Goal: Information Seeking & Learning: Find specific fact

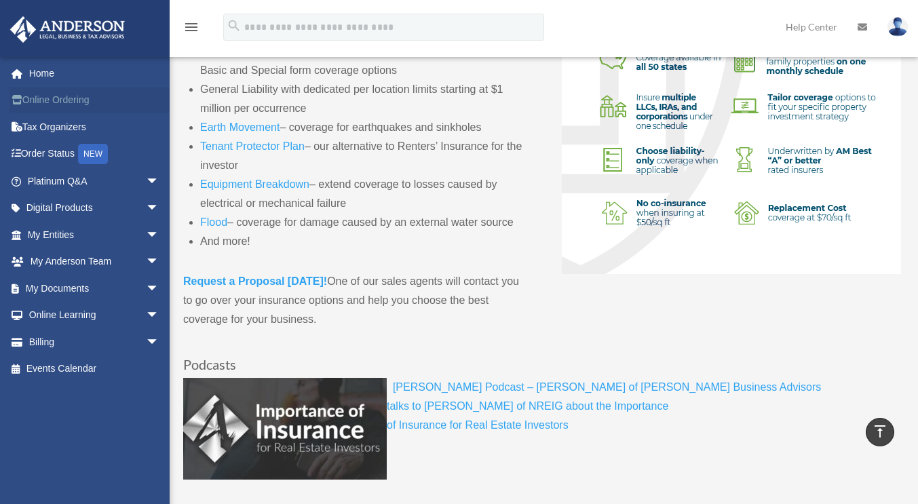
scroll to position [338, 0]
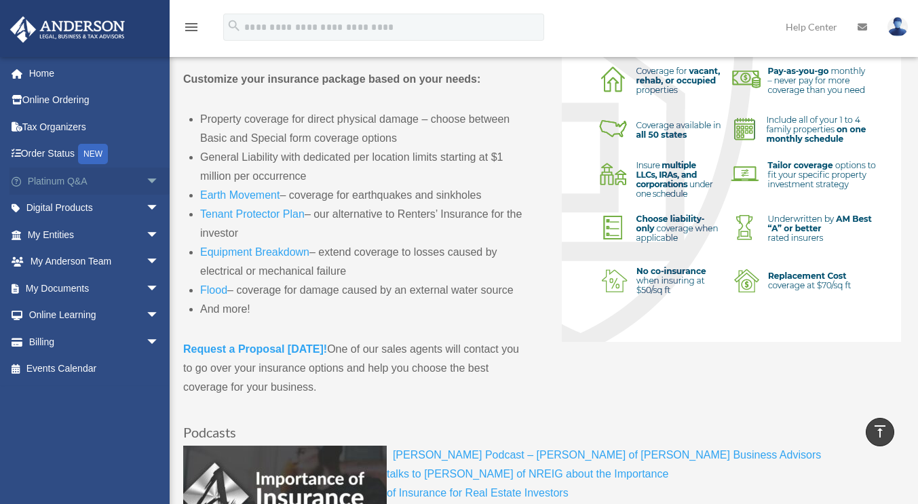
click at [64, 184] on link "Platinum Q&A arrow_drop_down" at bounding box center [95, 181] width 170 height 27
click at [146, 181] on span "arrow_drop_down" at bounding box center [159, 182] width 27 height 28
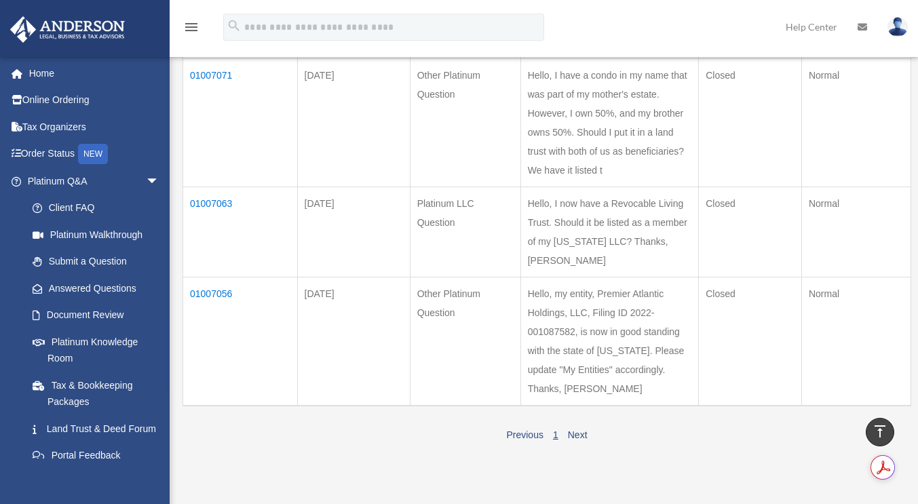
scroll to position [339, 0]
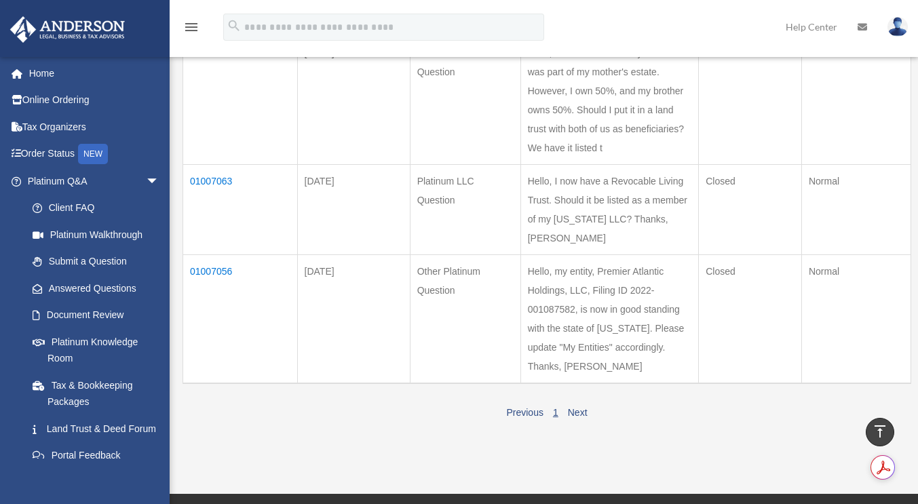
click at [215, 218] on td "01007063" at bounding box center [240, 209] width 115 height 90
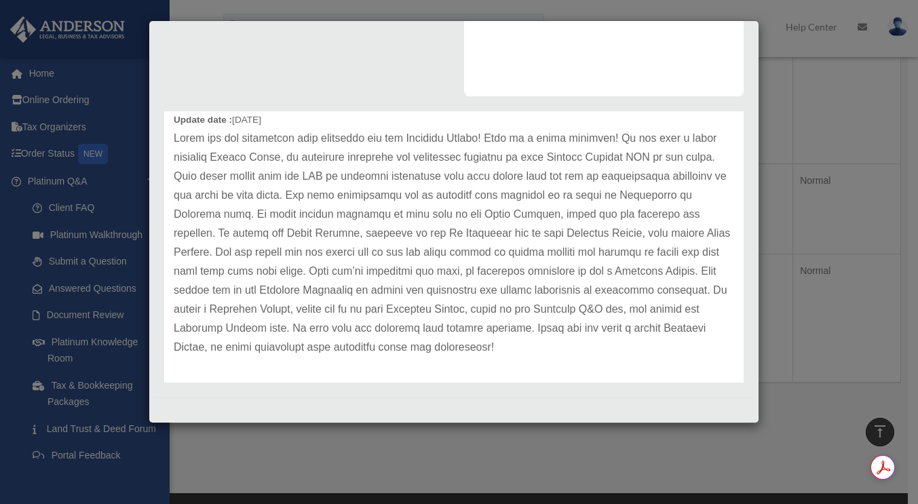
scroll to position [68, 0]
click at [871, 145] on div "Case Detail × Platinum LLC Question Case Number 01007063 Created Date June 13, …" at bounding box center [459, 252] width 918 height 504
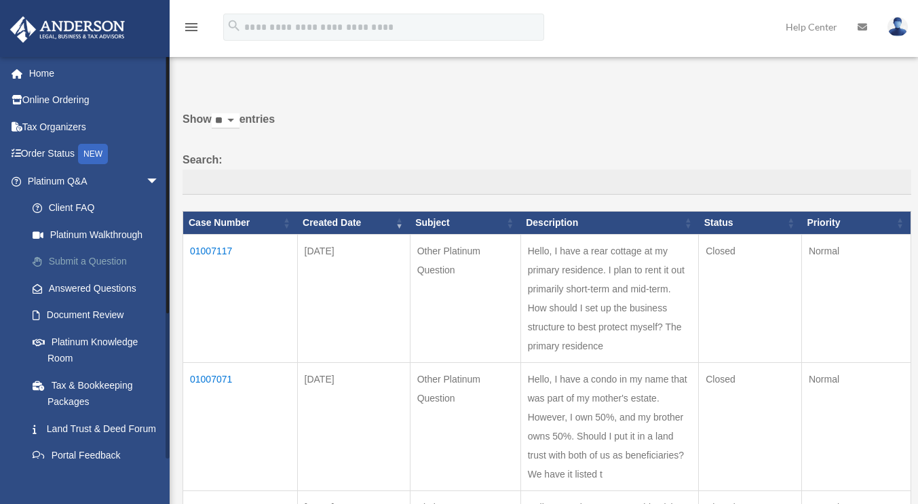
scroll to position [0, 0]
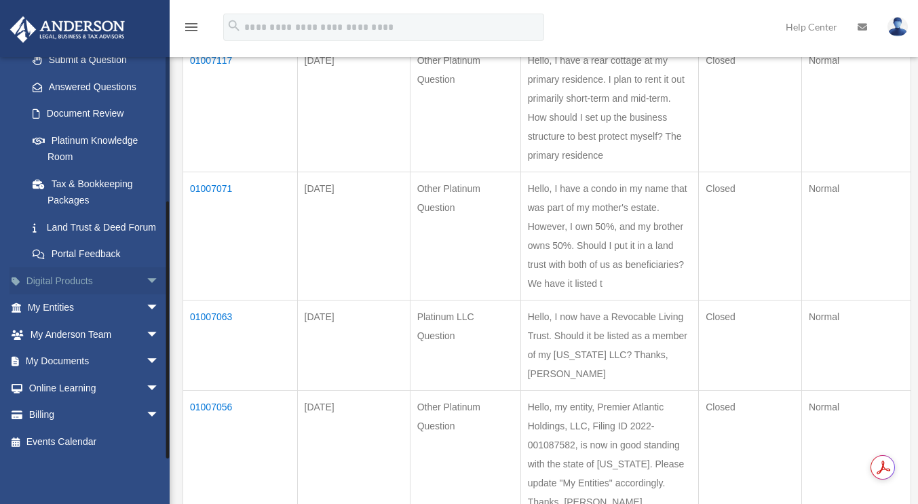
scroll to position [217, 0]
click at [74, 310] on link "My Entities arrow_drop_down" at bounding box center [95, 308] width 170 height 27
click at [60, 308] on link "My Entities arrow_drop_down" at bounding box center [95, 308] width 170 height 27
click at [146, 311] on span "arrow_drop_down" at bounding box center [159, 309] width 27 height 28
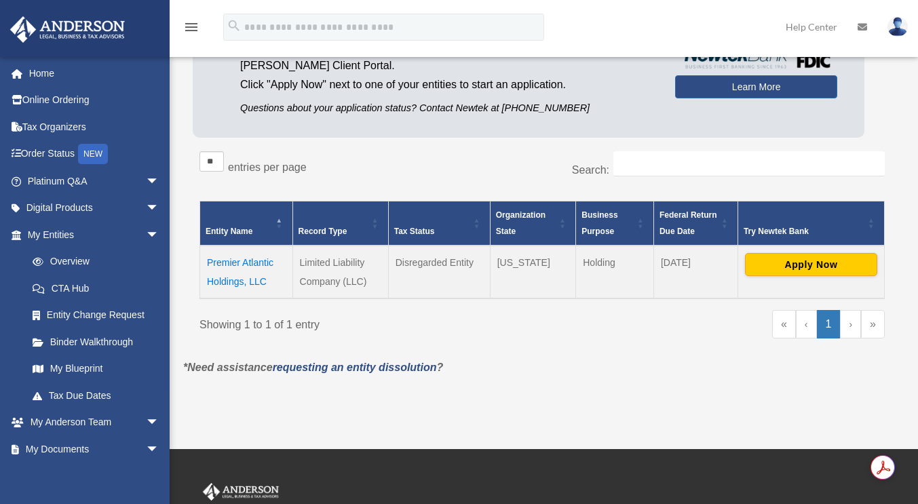
scroll to position [136, 0]
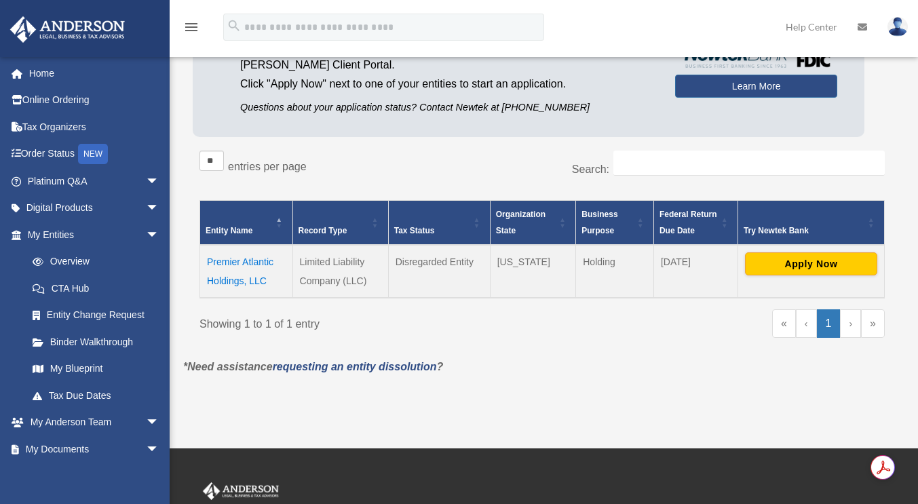
click at [250, 265] on td "Premier Atlantic Holdings, LLC" at bounding box center [246, 271] width 93 height 53
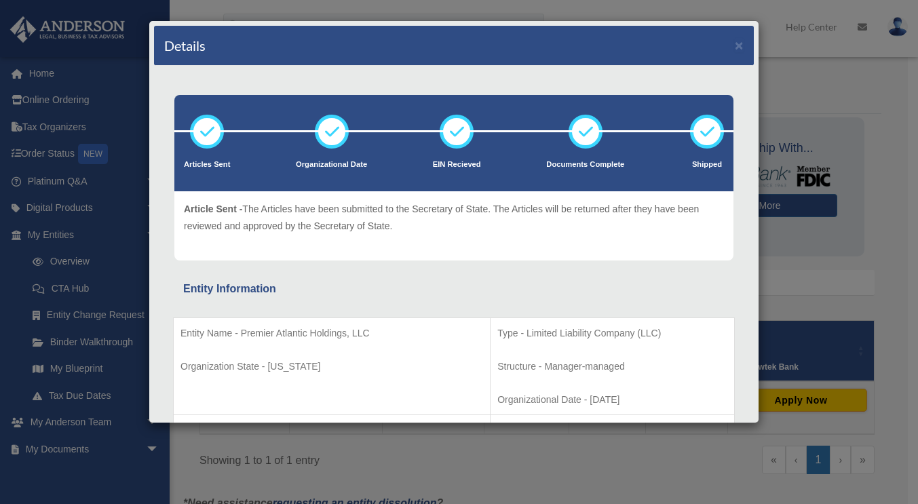
scroll to position [0, 0]
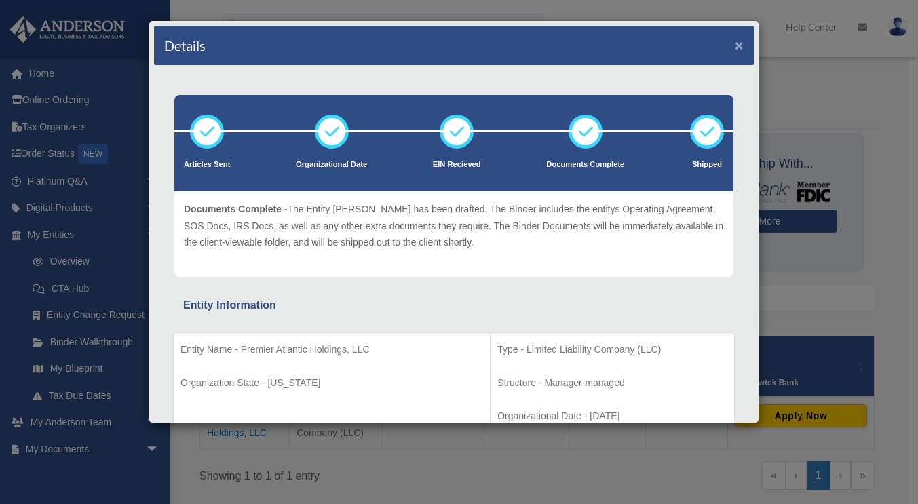
click at [735, 49] on button "×" at bounding box center [739, 45] width 9 height 14
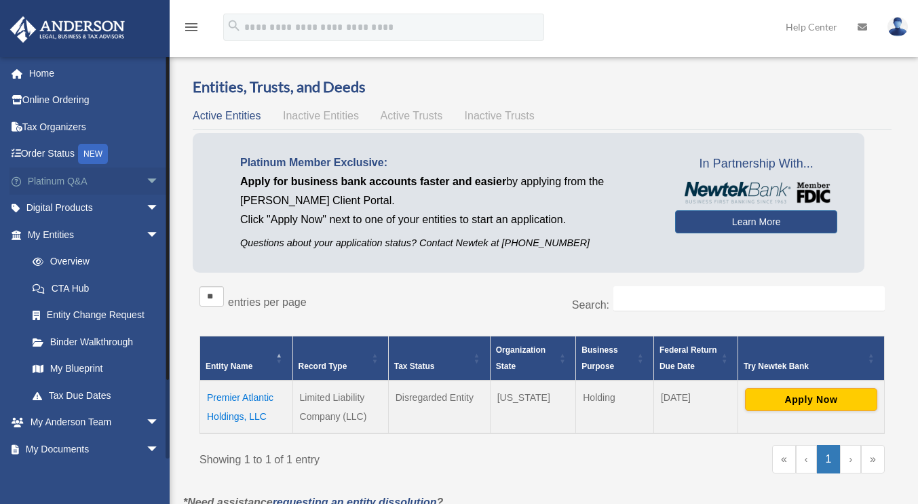
click at [147, 186] on span "arrow_drop_down" at bounding box center [159, 182] width 27 height 28
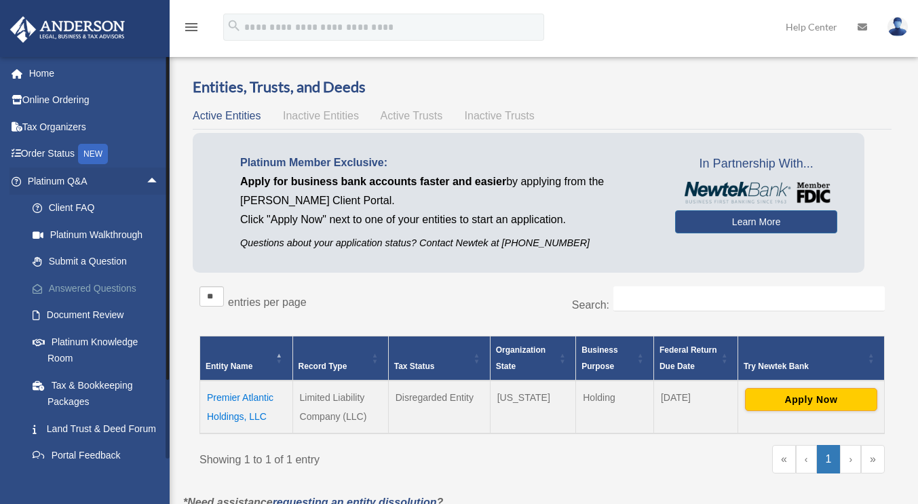
click at [114, 289] on link "Answered Questions" at bounding box center [99, 288] width 161 height 27
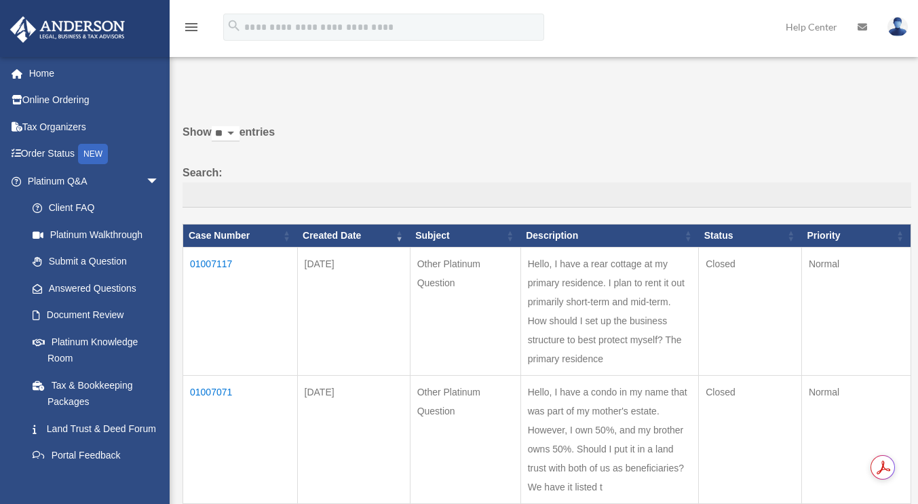
scroll to position [1603, 0]
click at [206, 261] on td "01007117" at bounding box center [240, 311] width 115 height 128
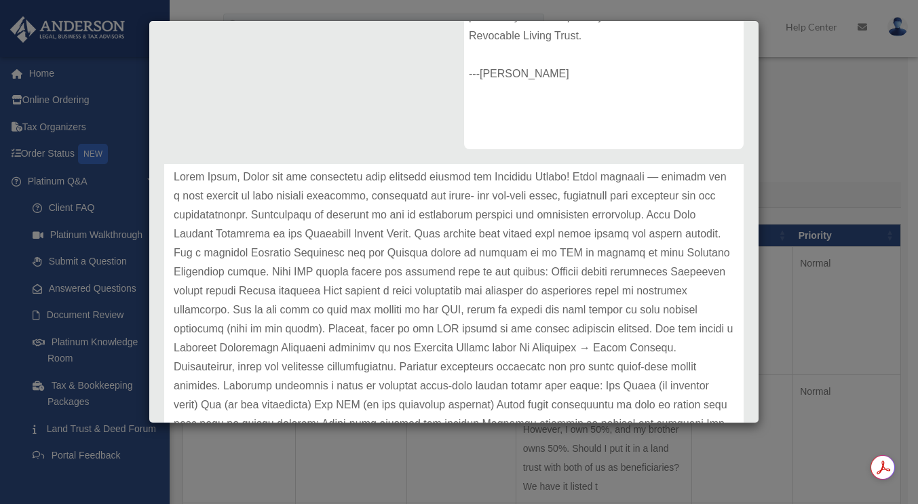
scroll to position [71, 0]
drag, startPoint x: 560, startPoint y: 282, endPoint x: 447, endPoint y: 318, distance: 118.3
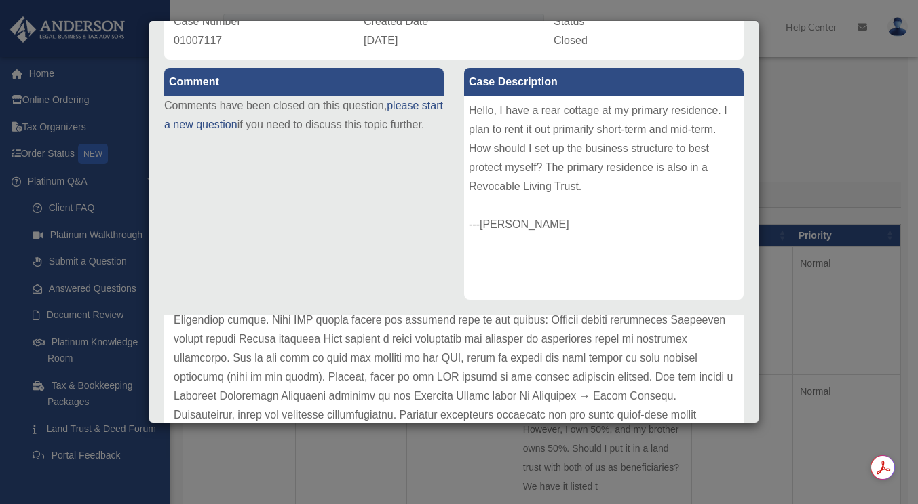
scroll to position [0, 0]
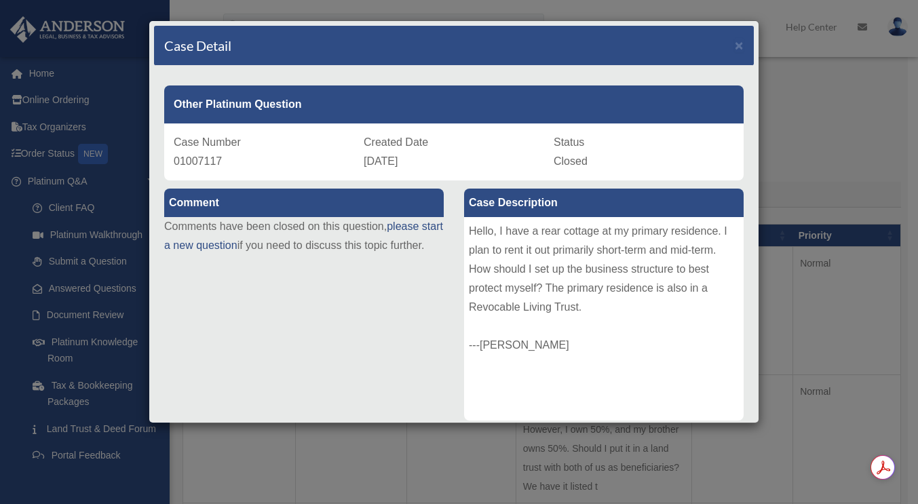
click at [849, 116] on div "Case Detail × Other Platinum Question Case Number 01007117 Created Date [DATE] …" at bounding box center [459, 252] width 918 height 504
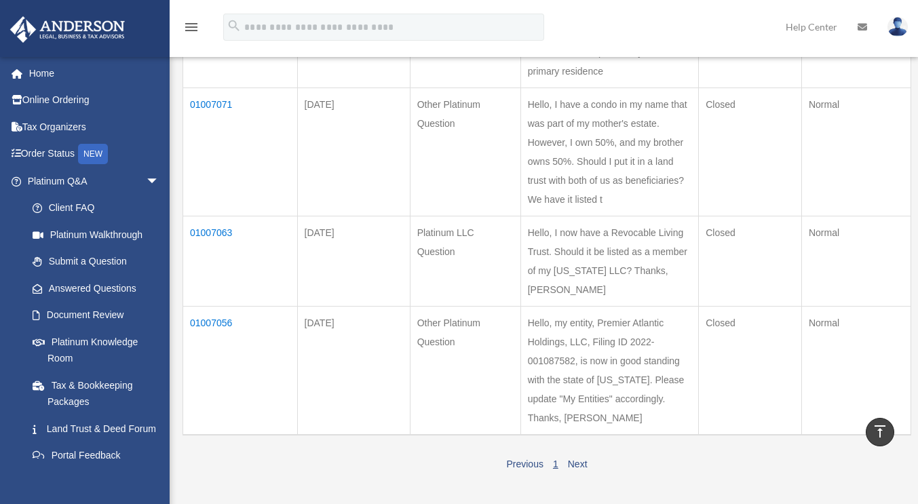
scroll to position [271, 0]
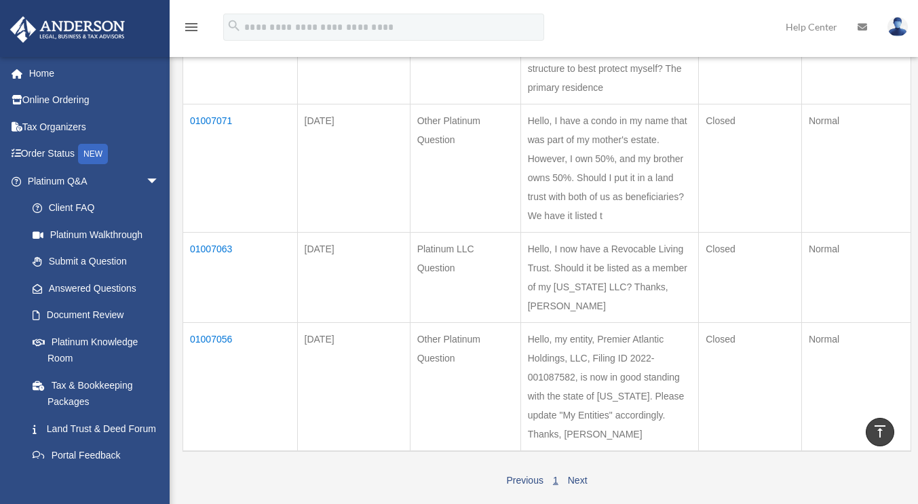
click at [214, 138] on td "01007071" at bounding box center [240, 168] width 115 height 128
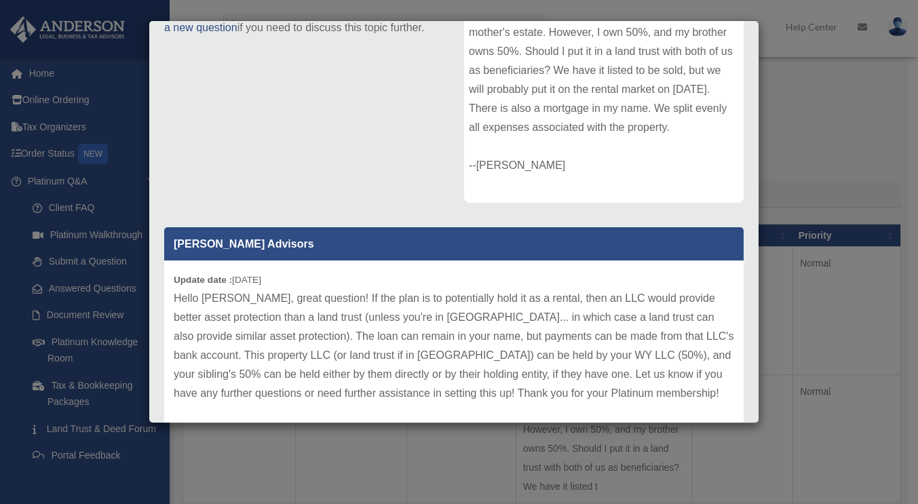
scroll to position [131, 0]
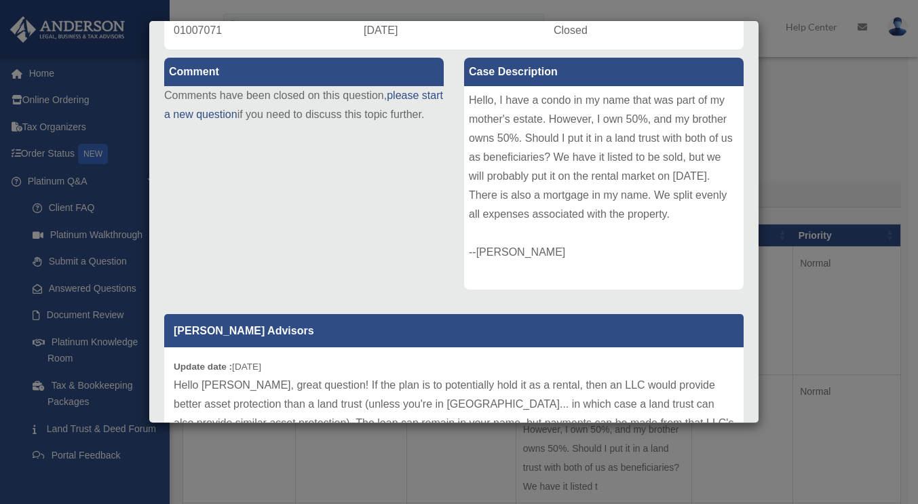
click at [795, 127] on div "Case Detail × Other Platinum Question Case Number 01007071 Created Date [DATE] …" at bounding box center [459, 252] width 918 height 504
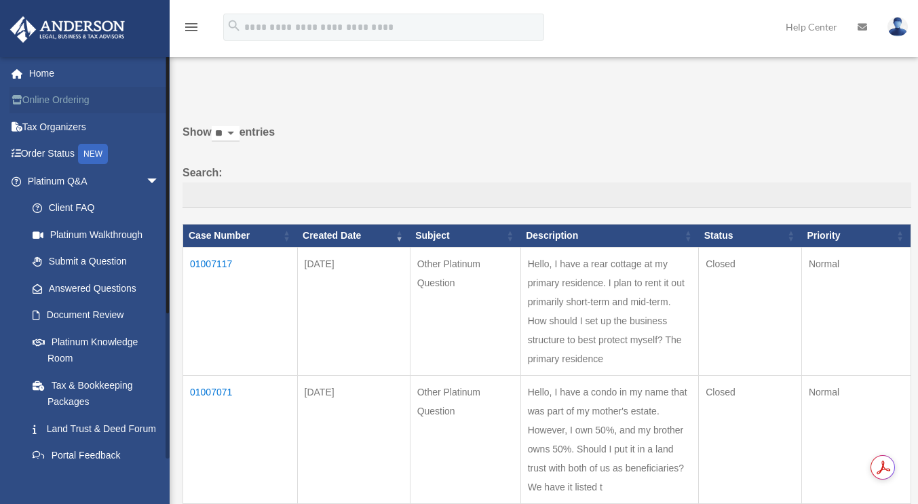
click at [73, 102] on link "Online Ordering" at bounding box center [95, 100] width 170 height 27
